Goal: Information Seeking & Learning: Learn about a topic

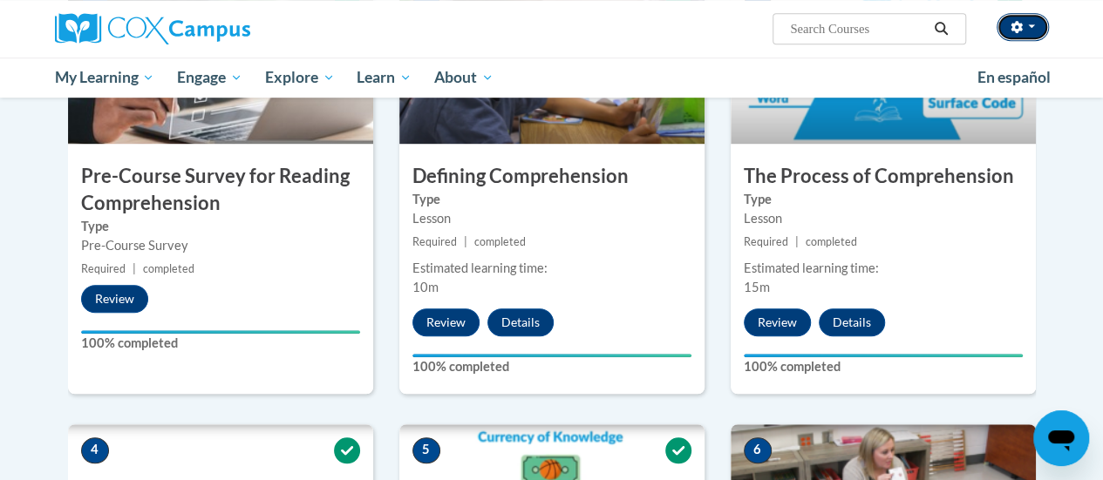
click at [1031, 26] on span "button" at bounding box center [1031, 25] width 7 height 3
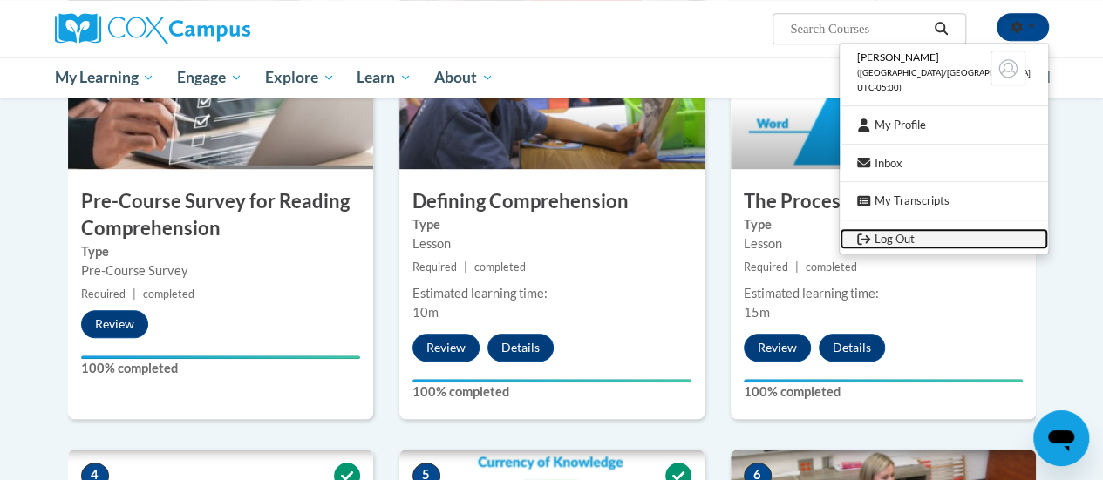
click at [954, 237] on link "Log Out" at bounding box center [944, 239] width 208 height 22
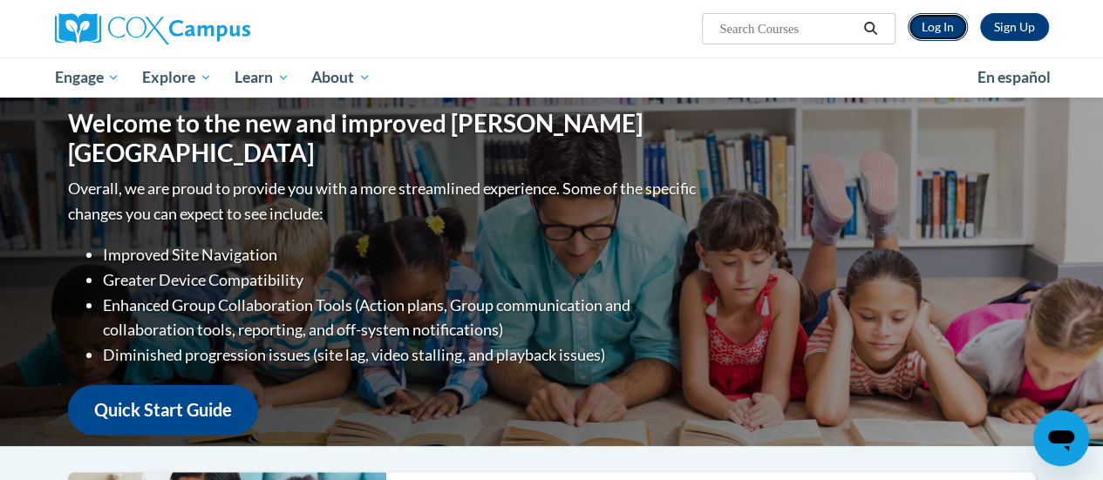
click at [938, 32] on link "Log In" at bounding box center [938, 27] width 60 height 28
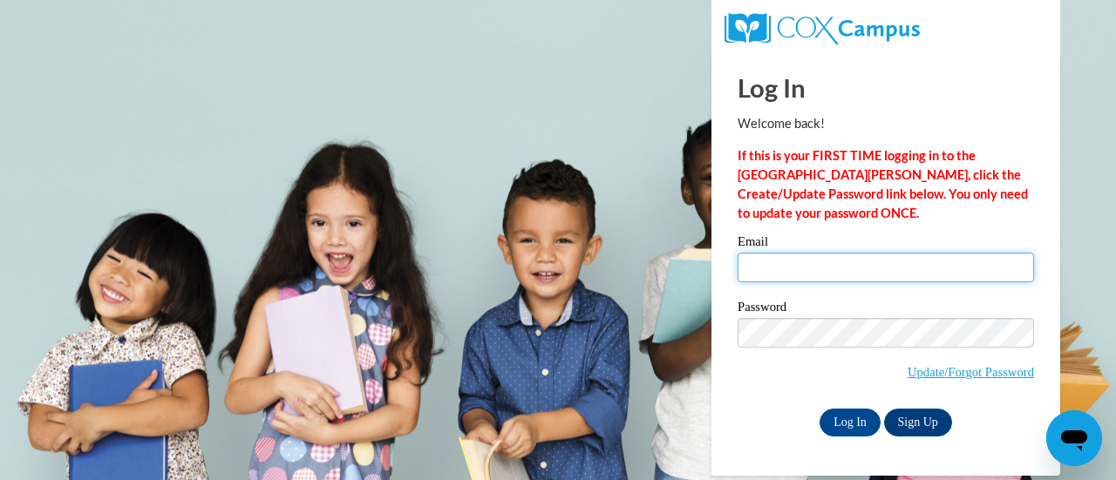
type input "[PERSON_NAME][EMAIL_ADDRESS][PERSON_NAME][DOMAIN_NAME]"
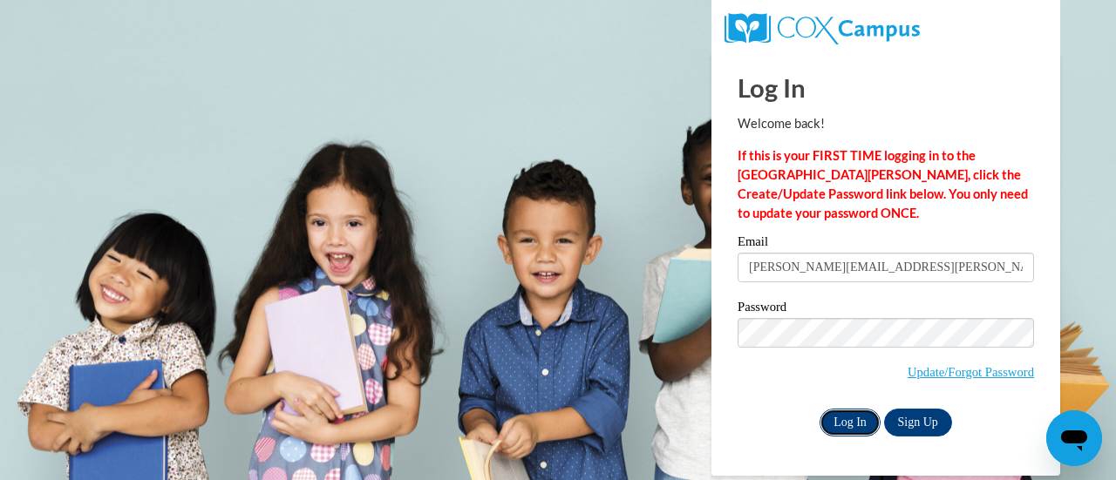
click at [862, 427] on input "Log In" at bounding box center [850, 423] width 61 height 28
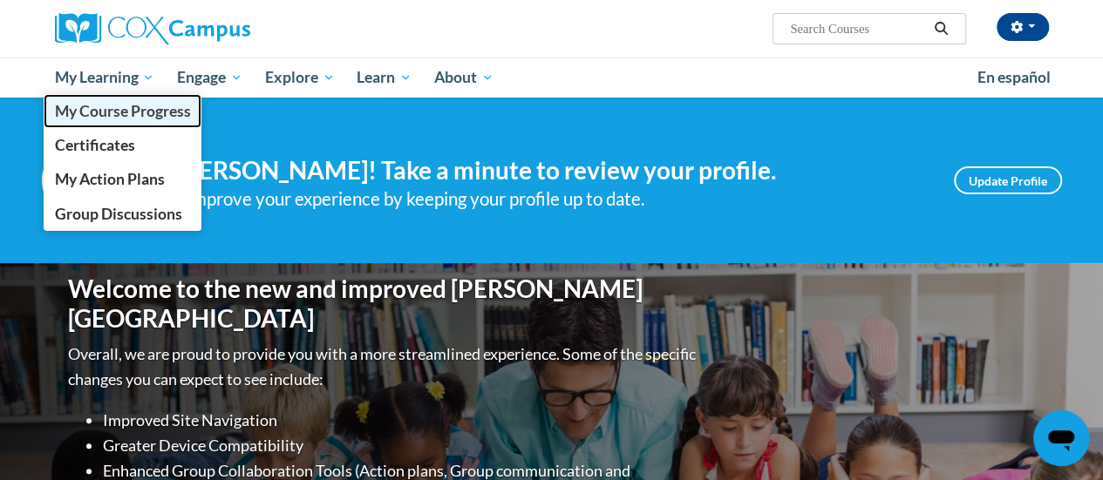
click at [129, 96] on link "My Course Progress" at bounding box center [123, 111] width 159 height 34
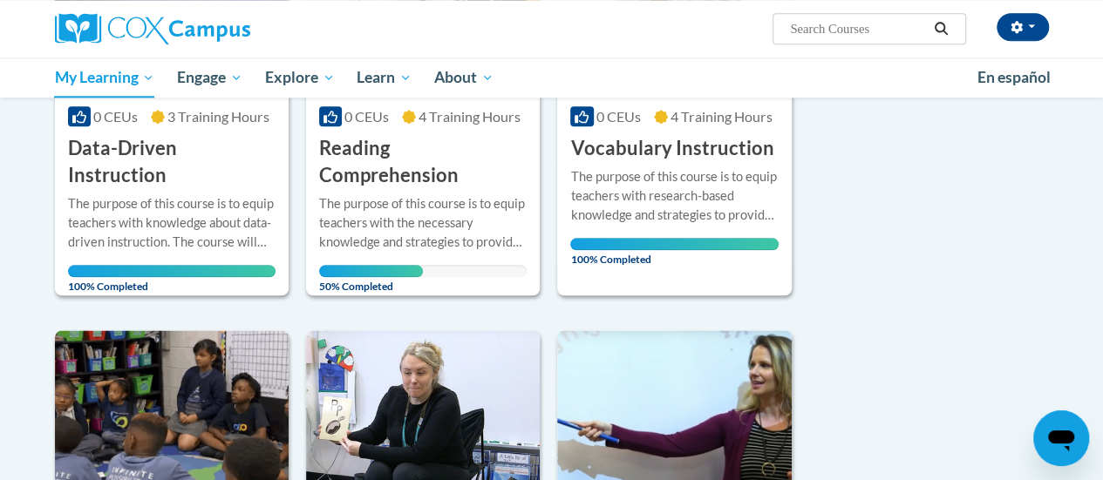
scroll to position [930, 0]
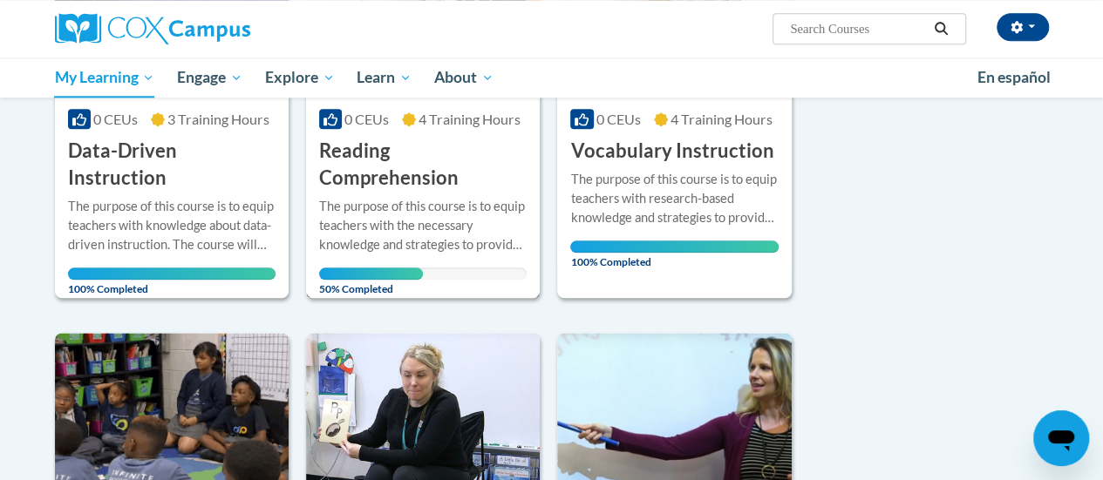
click at [434, 196] on div at bounding box center [423, 196] width 208 height 1
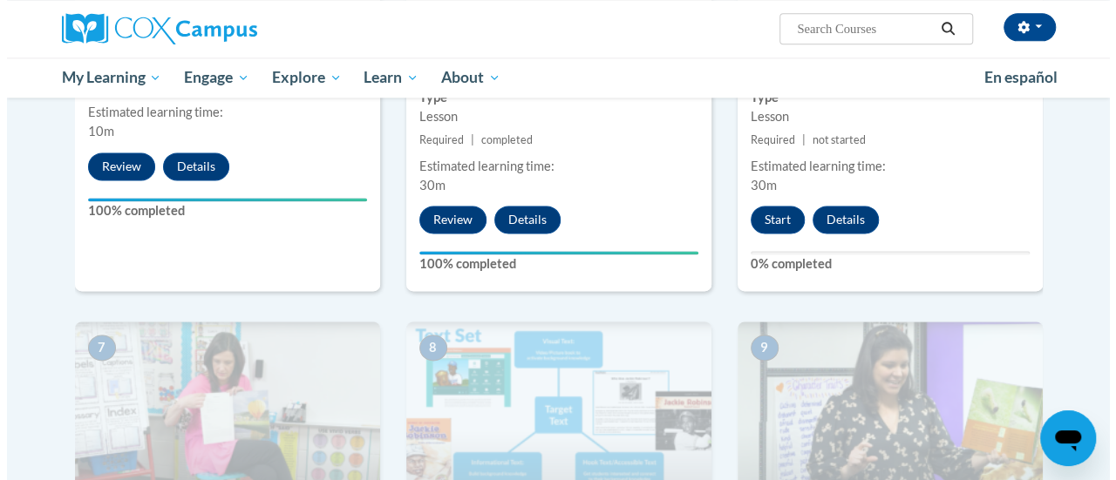
scroll to position [1099, 0]
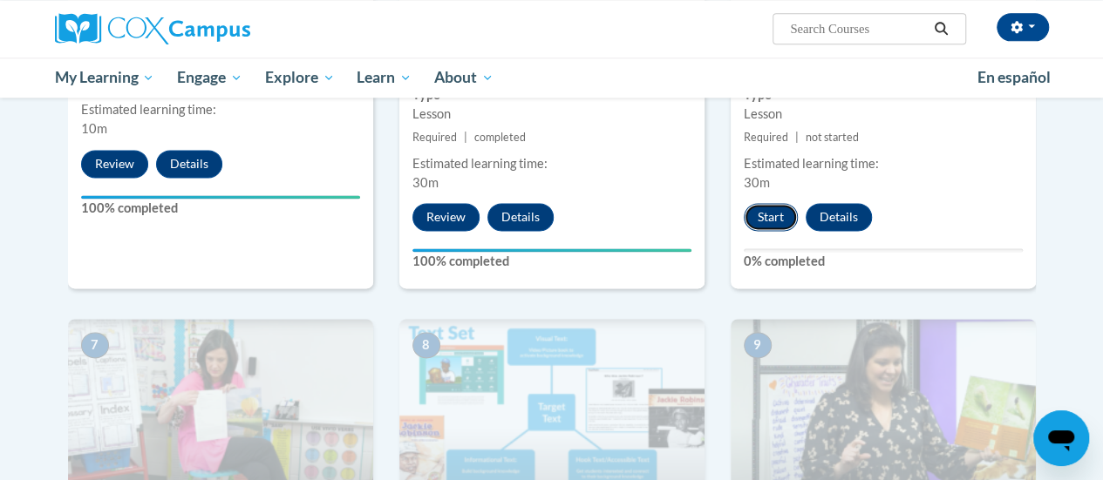
click at [769, 221] on button "Start" at bounding box center [771, 217] width 54 height 28
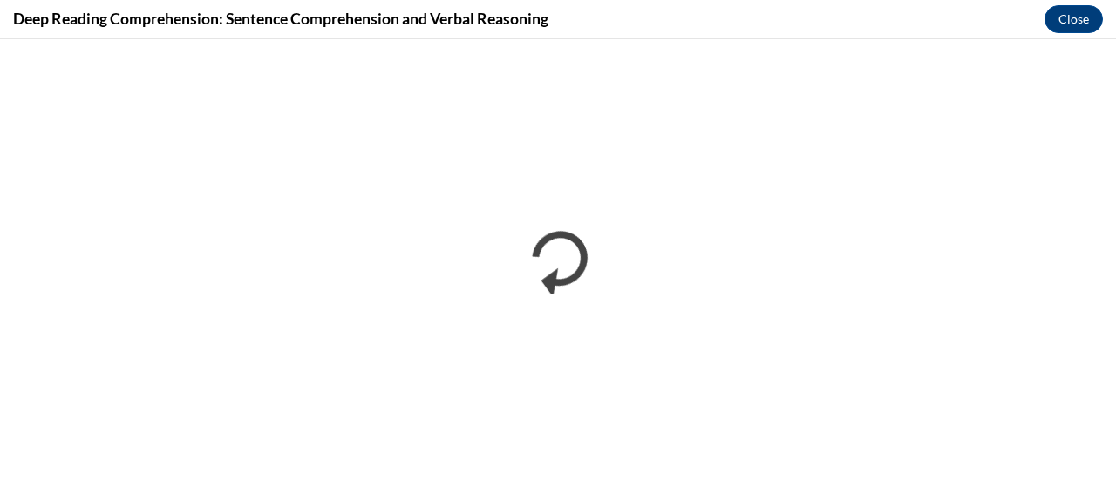
scroll to position [0, 0]
